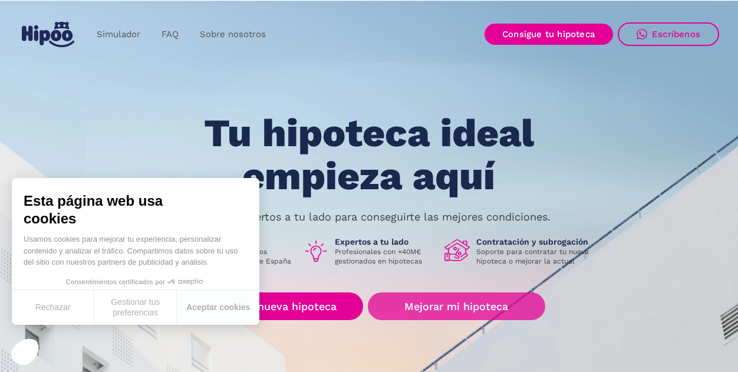
click at [449, 310] on link "Mejorar mi hipoteca" at bounding box center [456, 306] width 177 height 28
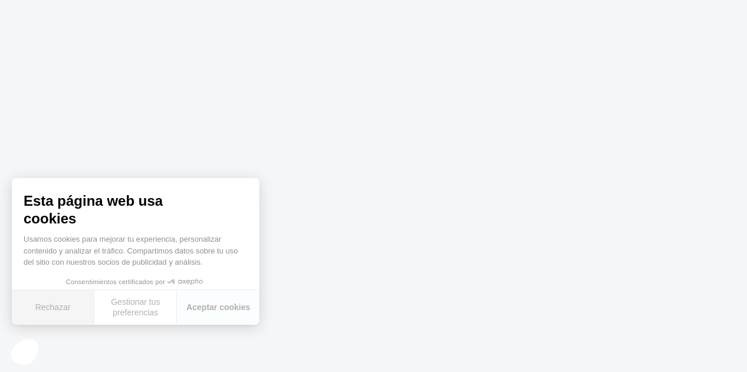
click at [58, 306] on font "Rechazar" at bounding box center [52, 307] width 35 height 9
click at [58, 306] on div "Rechazar Gestionar tus preferencias Aceptar cookies" at bounding box center [136, 307] width 248 height 35
